Goal: Understand process/instructions: Learn how to perform a task or action

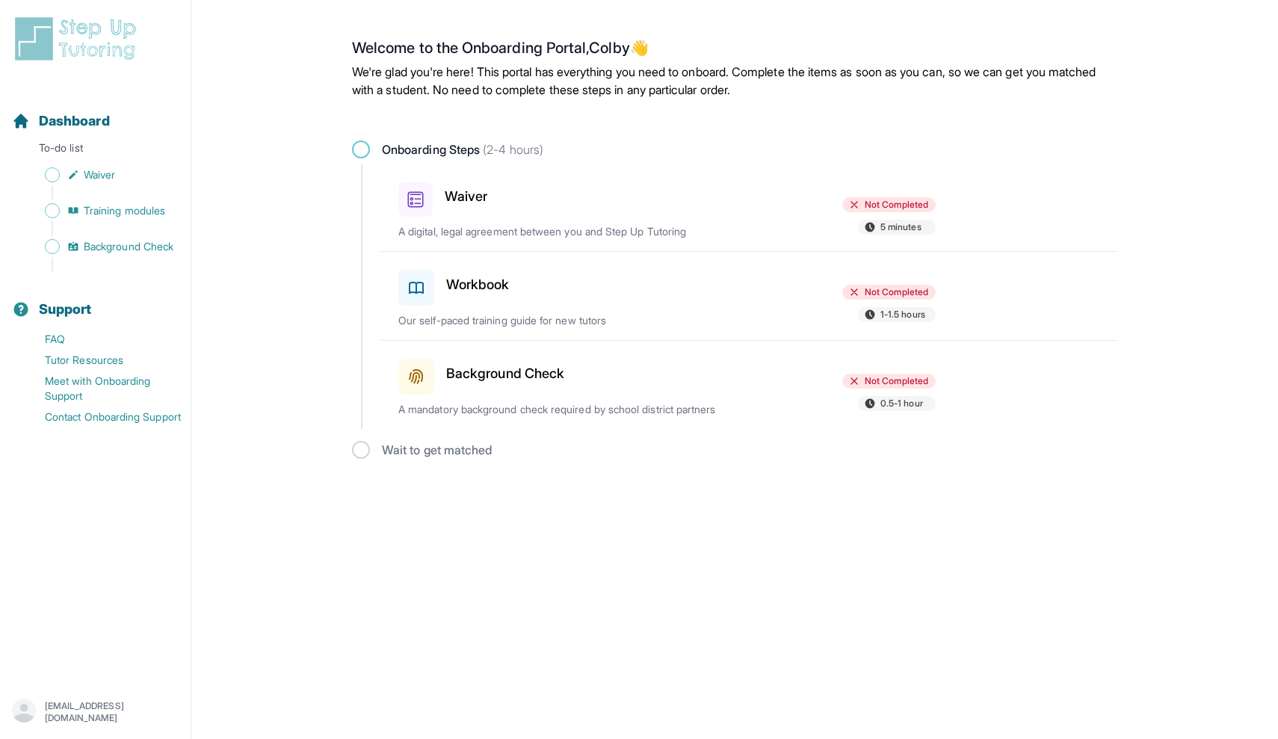
click at [440, 191] on div "Waiver" at bounding box center [485, 196] width 174 height 40
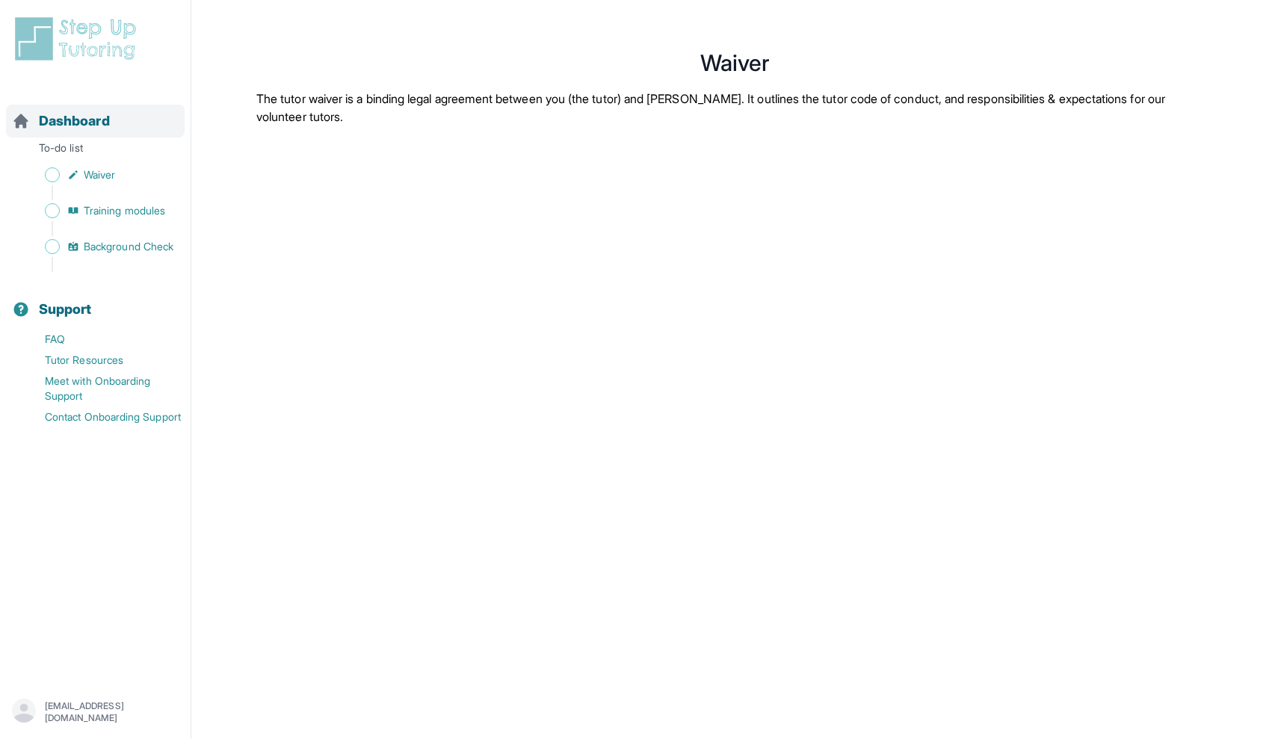
click at [91, 120] on span "Dashboard" at bounding box center [74, 121] width 71 height 21
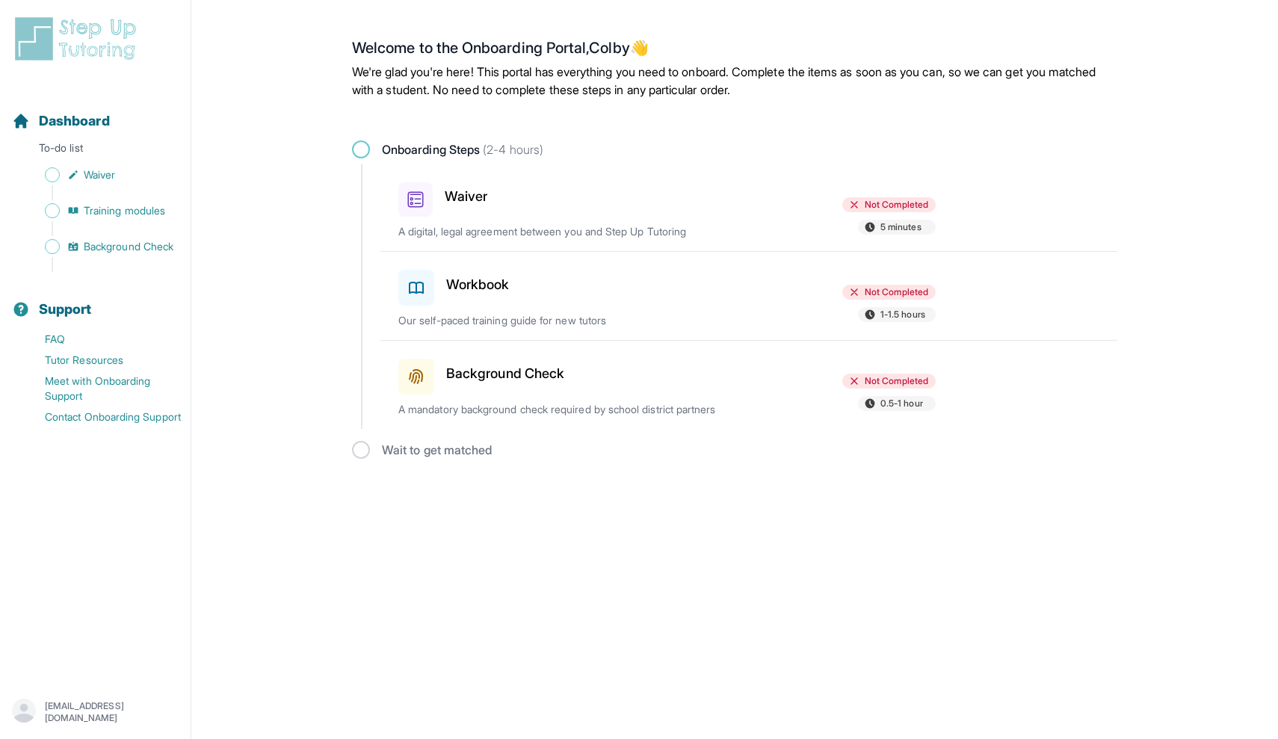
click at [747, 227] on p "A digital, legal agreement between you and Step Up Tutoring" at bounding box center [573, 231] width 350 height 15
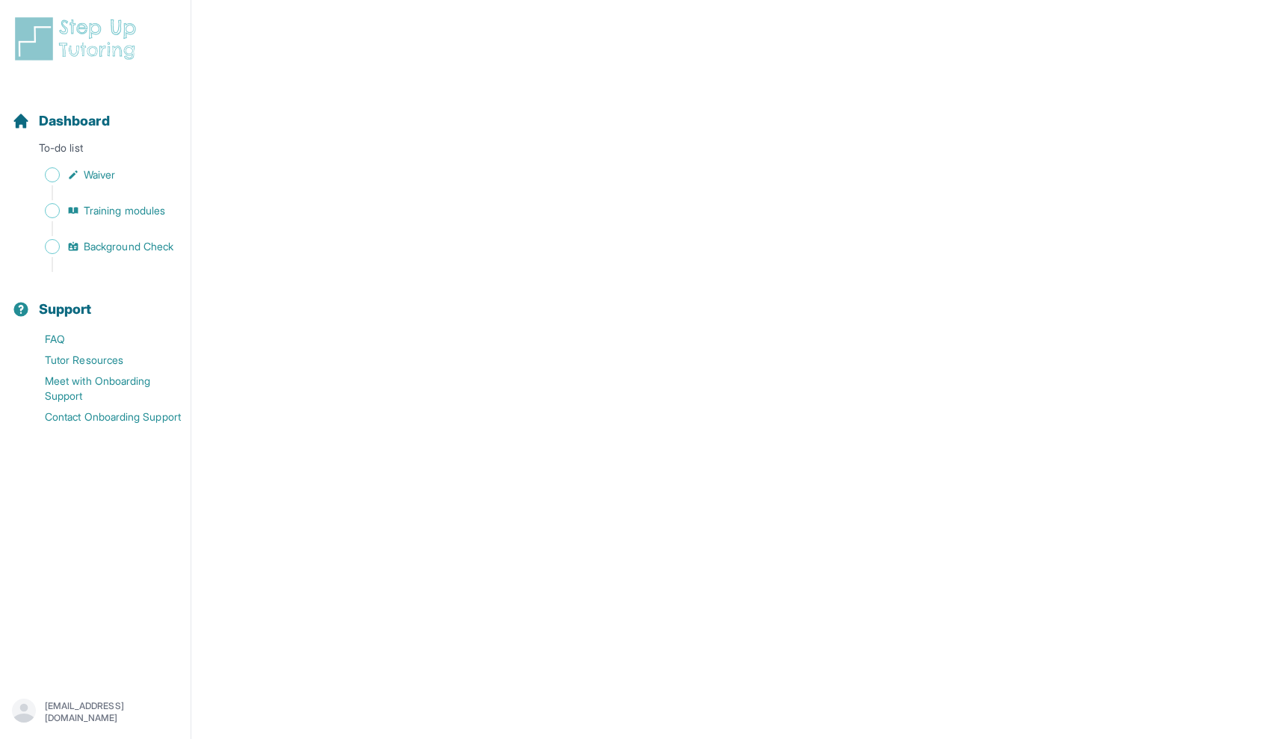
scroll to position [2422, 0]
click at [98, 212] on span "Training modules" at bounding box center [124, 210] width 81 height 15
click at [1209, 3] on main "**********" at bounding box center [734, 360] width 1087 height 1201
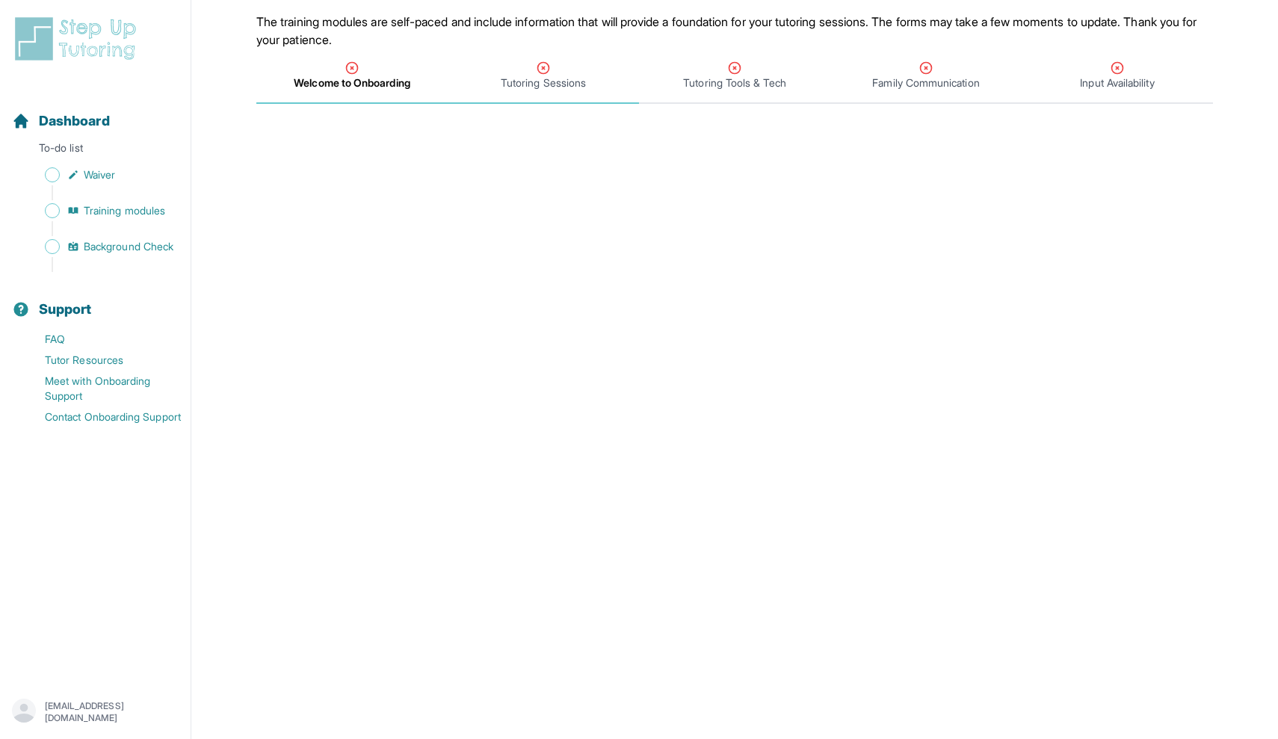
click at [567, 58] on span "Tutoring Sessions" at bounding box center [543, 76] width 191 height 55
